Goal: Information Seeking & Learning: Find specific fact

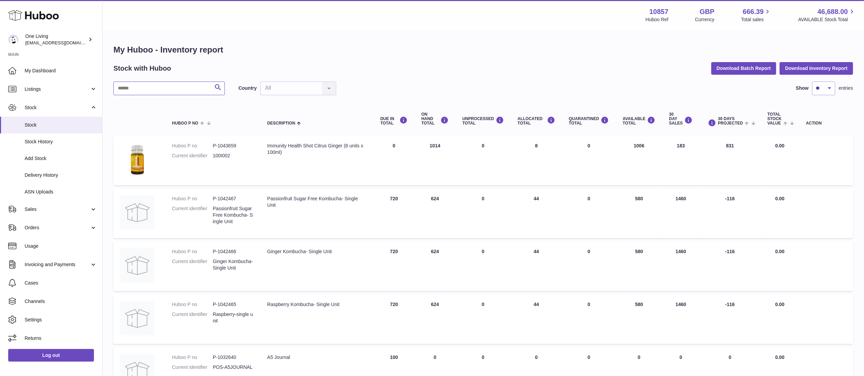
click at [140, 87] on input "text" at bounding box center [168, 89] width 111 height 14
type input "****"
click at [57, 90] on span "Listings" at bounding box center [57, 89] width 65 height 6
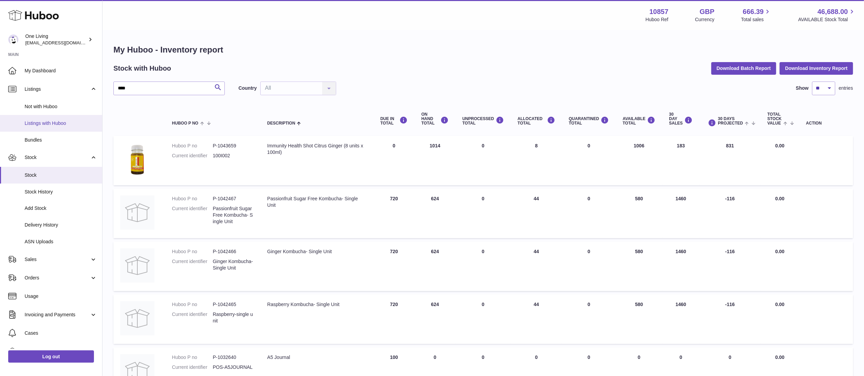
click at [73, 121] on span "Listings with Huboo" at bounding box center [61, 123] width 72 height 6
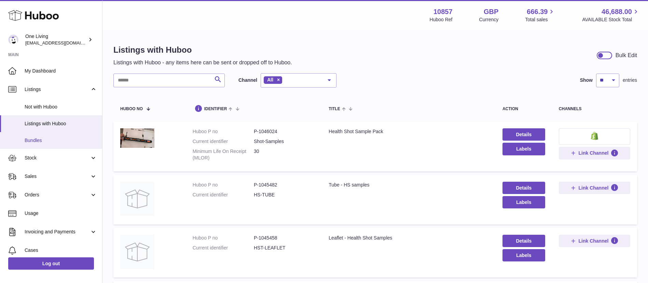
click at [63, 142] on span "Bundles" at bounding box center [61, 140] width 72 height 6
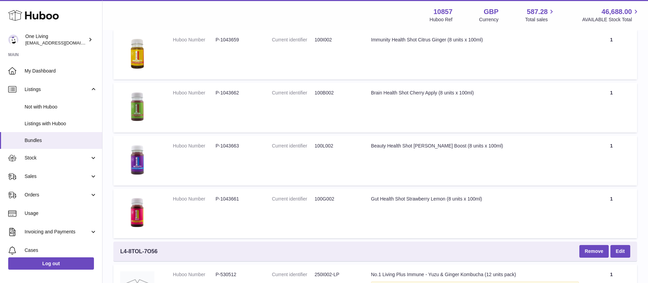
scroll to position [147, 0]
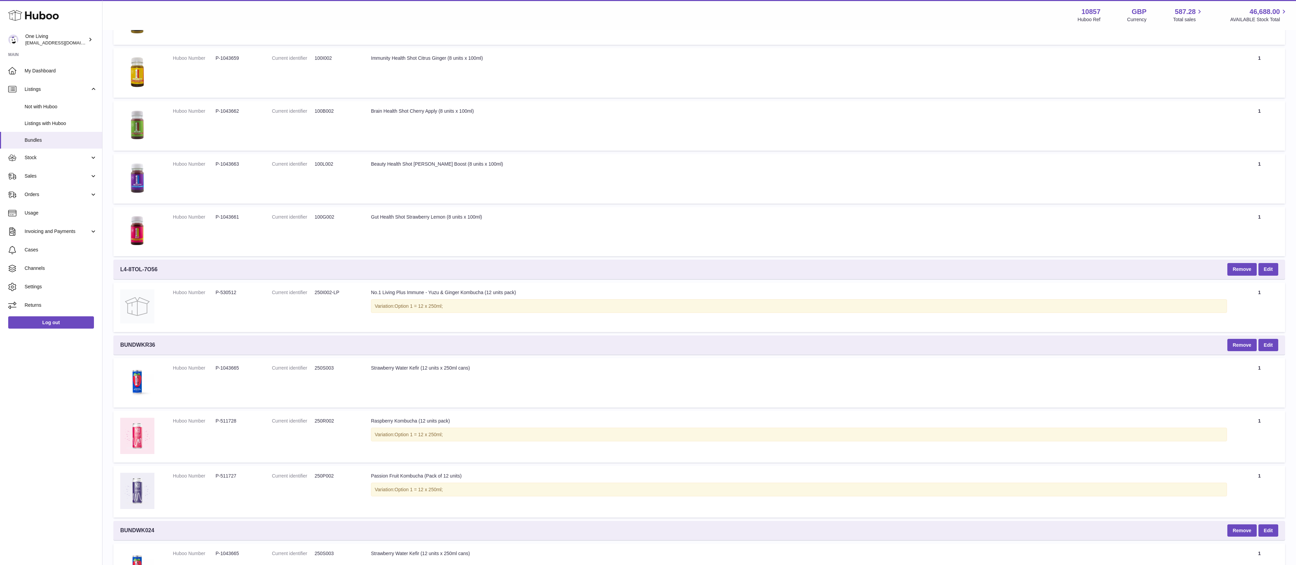
drag, startPoint x: 656, startPoint y: 1, endPoint x: 514, endPoint y: 226, distance: 266.1
click at [514, 226] on td "Title Gut Health Shot Strawberry Lemon (8 units x 100ml)" at bounding box center [799, 232] width 870 height 50
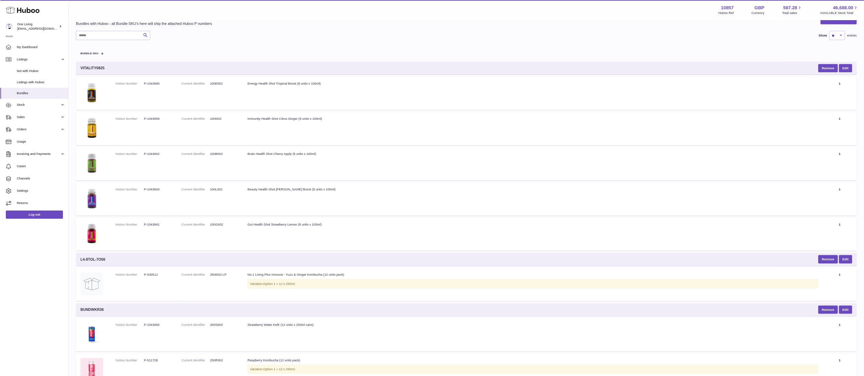
scroll to position [0, 0]
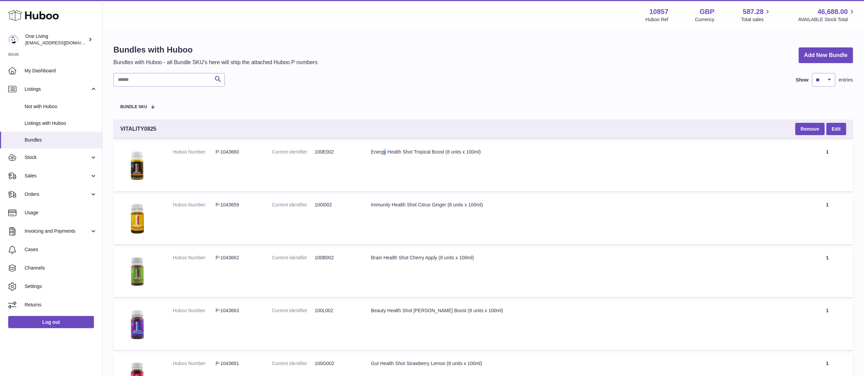
drag, startPoint x: 1283, startPoint y: 0, endPoint x: 486, endPoint y: 180, distance: 816.7
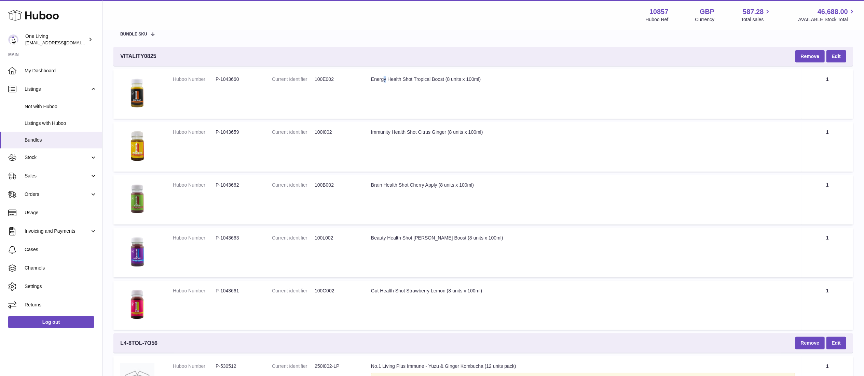
scroll to position [74, 0]
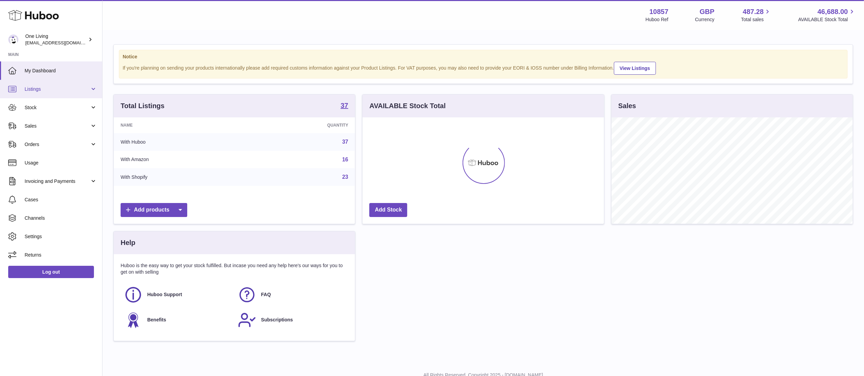
scroll to position [107, 241]
click at [68, 90] on span "Listings" at bounding box center [57, 89] width 65 height 6
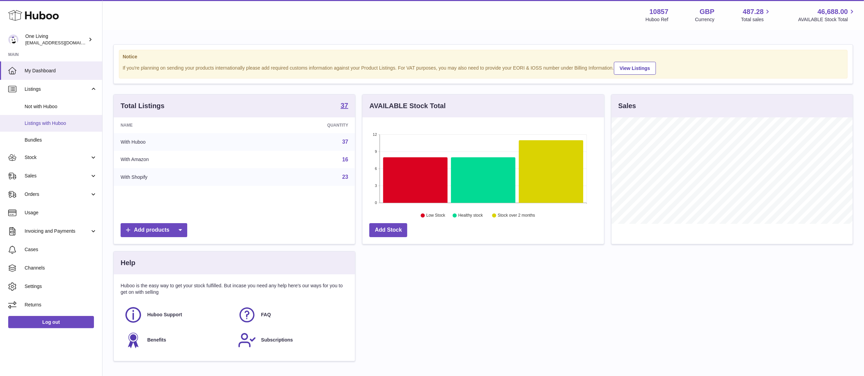
click at [58, 122] on span "Listings with Huboo" at bounding box center [61, 123] width 72 height 6
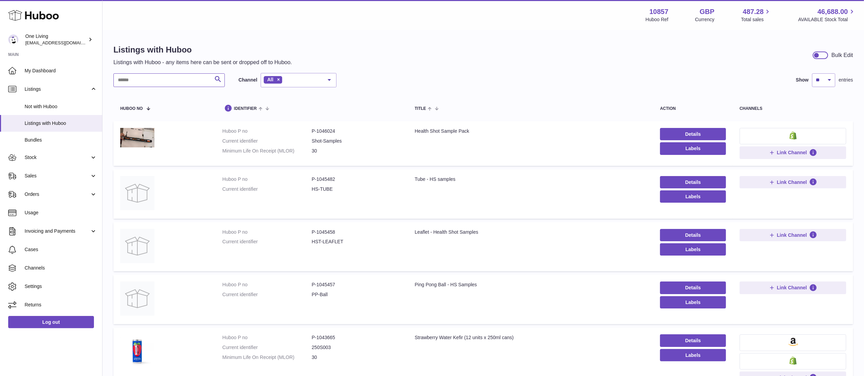
click at [167, 81] on input "text" at bounding box center [168, 80] width 111 height 14
type input "****"
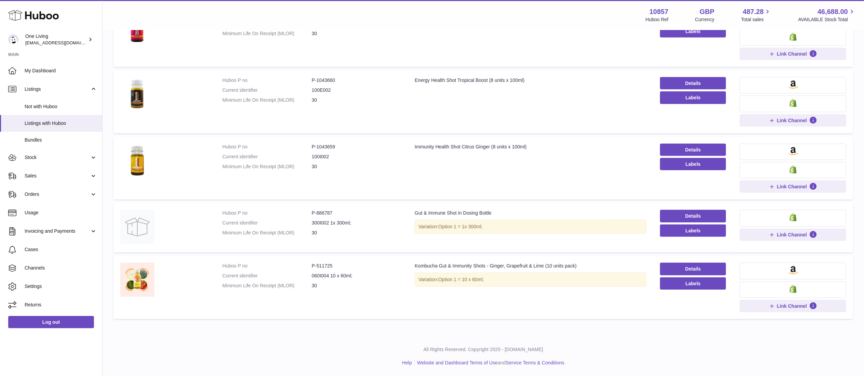
scroll to position [356, 0]
click at [321, 146] on dd "P-1043659" at bounding box center [356, 146] width 89 height 6
copy dd "1043659"
drag, startPoint x: 684, startPoint y: 143, endPoint x: 670, endPoint y: 148, distance: 15.0
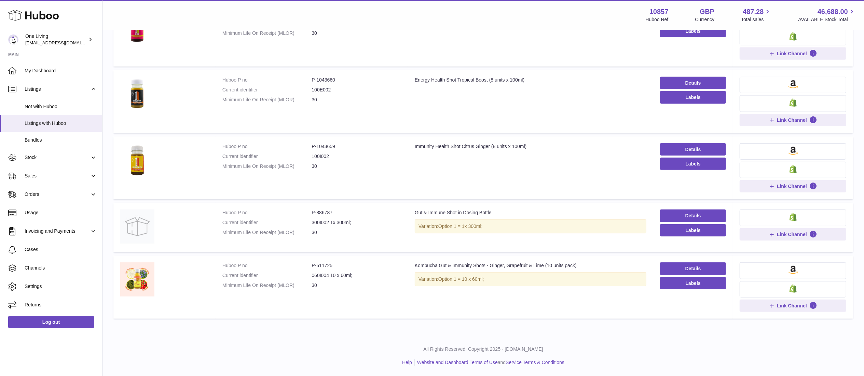
click at [321, 78] on dd "P-1043660" at bounding box center [356, 80] width 89 height 6
drag, startPoint x: 321, startPoint y: 78, endPoint x: 330, endPoint y: 78, distance: 8.5
copy dd "1043660"
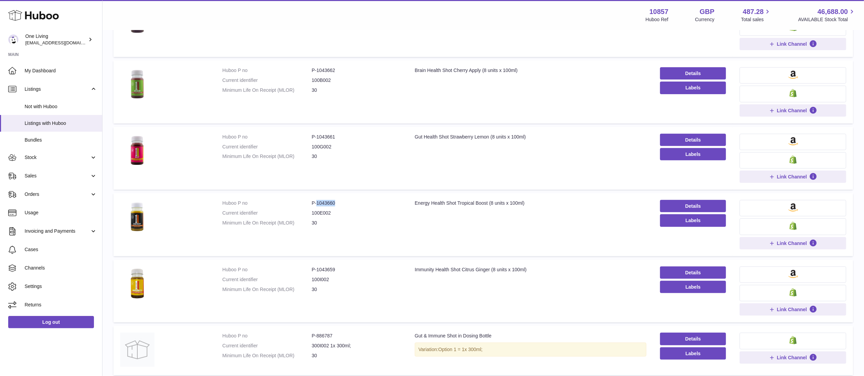
scroll to position [159, 0]
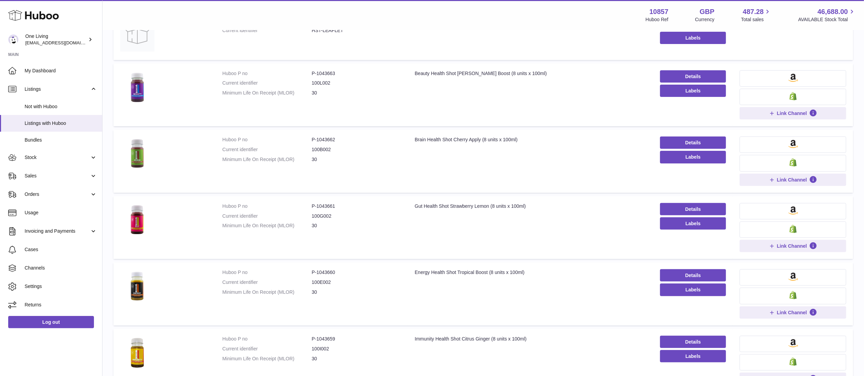
click at [323, 206] on dd "P-1043661" at bounding box center [356, 206] width 89 height 6
copy dd "1043661"
click at [323, 140] on dd "P-1043662" at bounding box center [356, 140] width 89 height 6
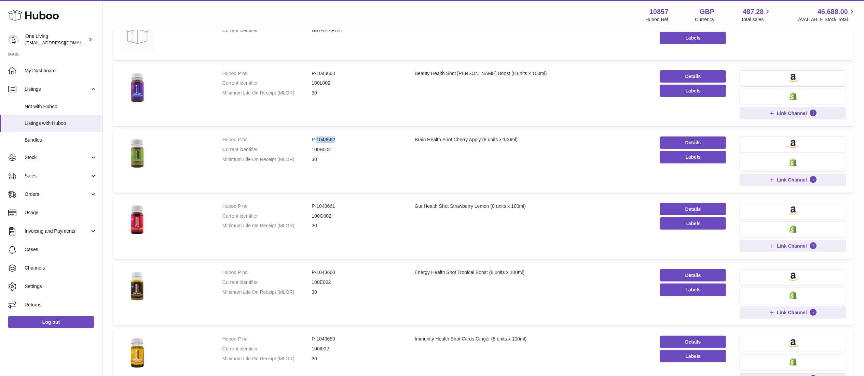
copy dd "1043662"
click at [328, 208] on dd "P-1043661" at bounding box center [356, 206] width 89 height 6
drag, startPoint x: 328, startPoint y: 208, endPoint x: 324, endPoint y: 71, distance: 137.7
click at [324, 71] on dd "P-1043663" at bounding box center [356, 73] width 89 height 6
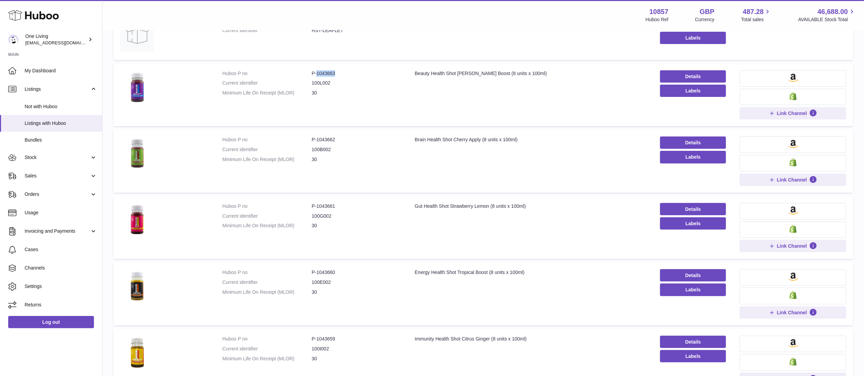
click at [324, 71] on dd "P-1043663" at bounding box center [356, 73] width 89 height 6
copy dd "1043663"
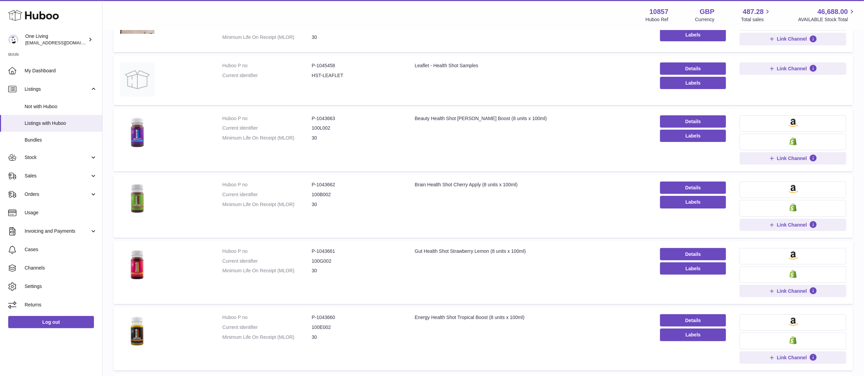
click at [326, 252] on dd "P-1043661" at bounding box center [356, 251] width 89 height 6
copy dd "1043661"
click at [326, 316] on td "Huboo P no P-1043660 Current identifier 100E002 Minimum Life On Receipt (MLOR) …" at bounding box center [312, 339] width 192 height 63
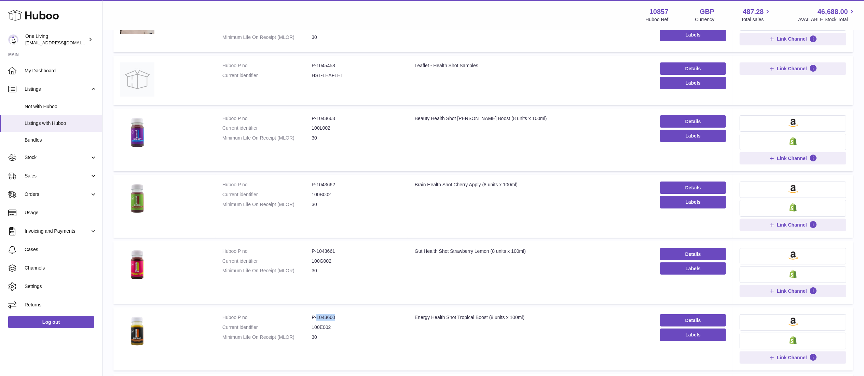
copy dd "1043660"
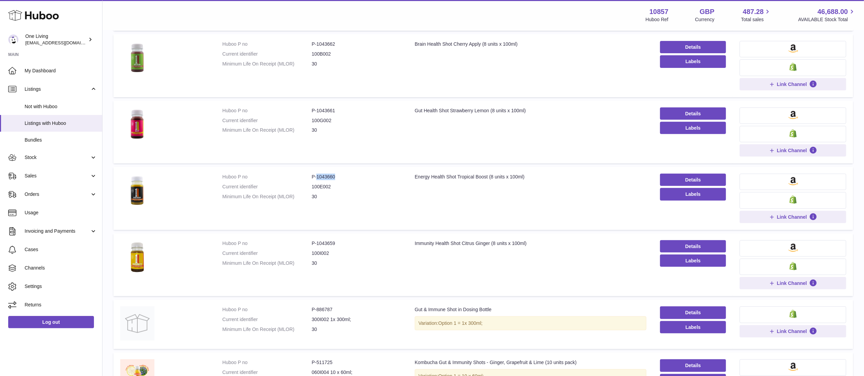
scroll to position [253, 0]
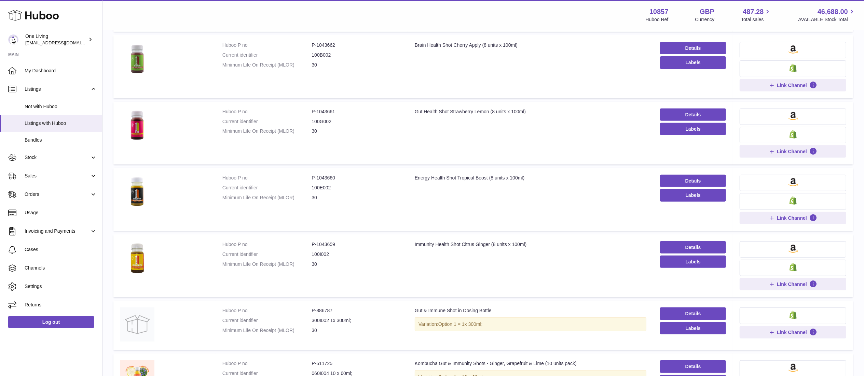
click at [325, 242] on td "Huboo P no P-1043659 Current identifier 100I002 Minimum Life On Receipt (MLOR) …" at bounding box center [312, 266] width 192 height 63
copy dd "1043659"
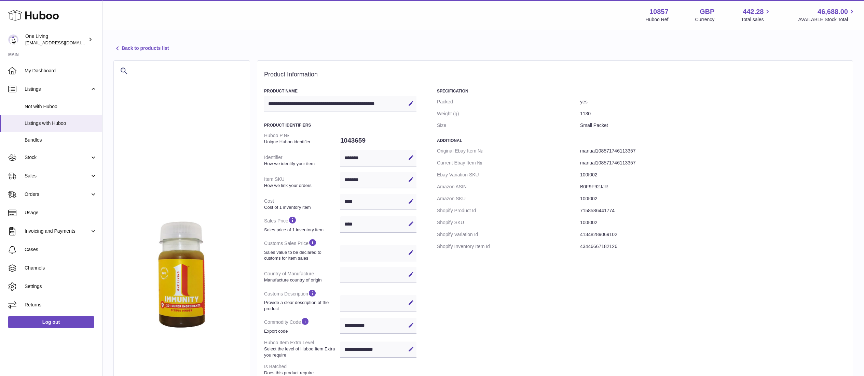
select select
select select "****"
click at [144, 47] on link "Back to products list" at bounding box center [140, 48] width 55 height 8
